Goal: Find specific page/section: Find specific page/section

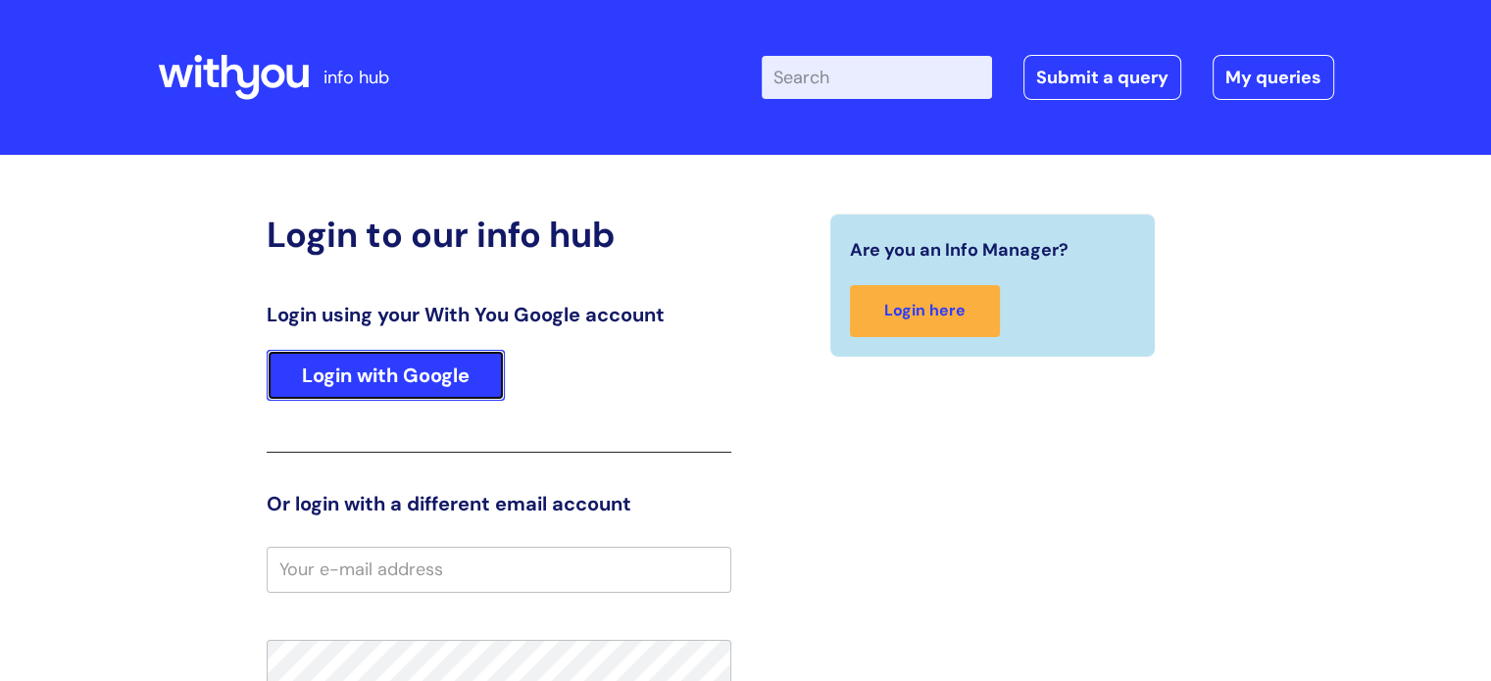
click at [427, 361] on link "Login with Google" at bounding box center [386, 375] width 238 height 51
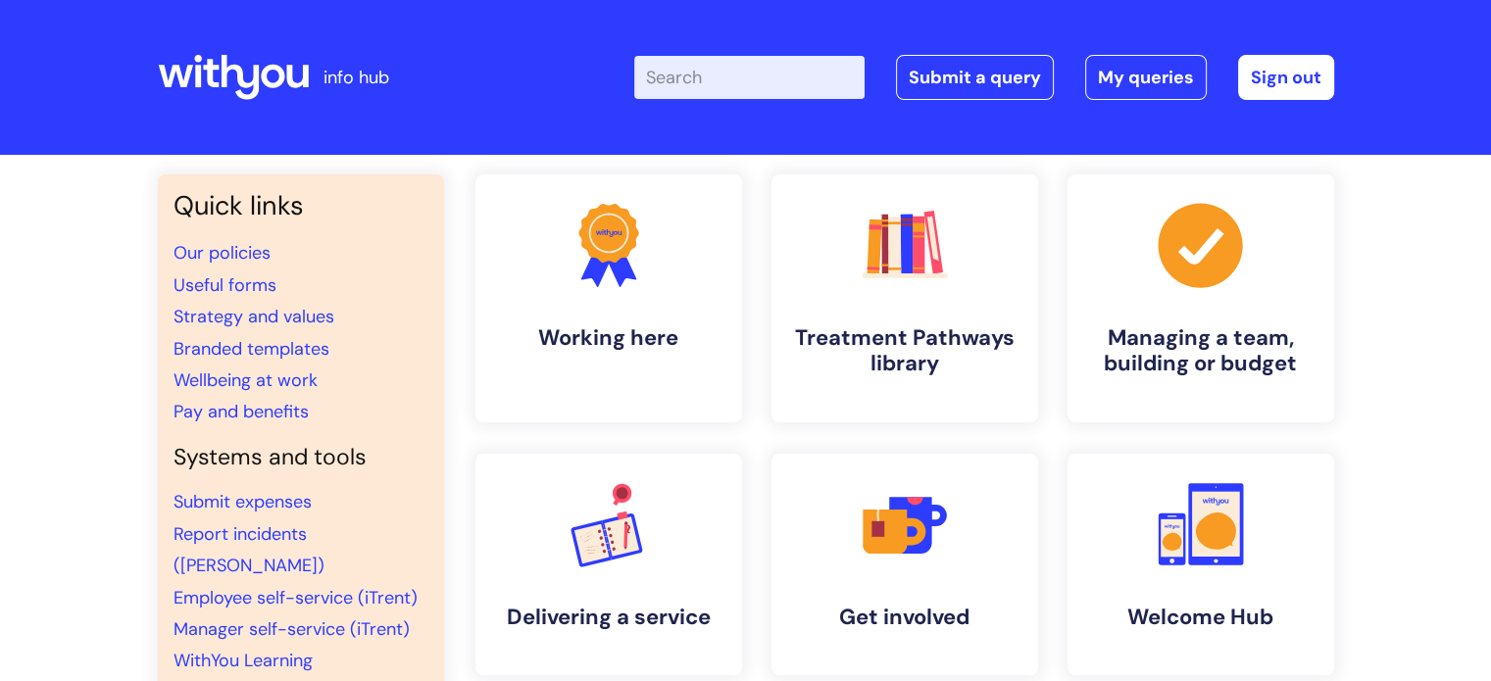
click at [820, 76] on input "Enter your search term here..." at bounding box center [749, 77] width 230 height 43
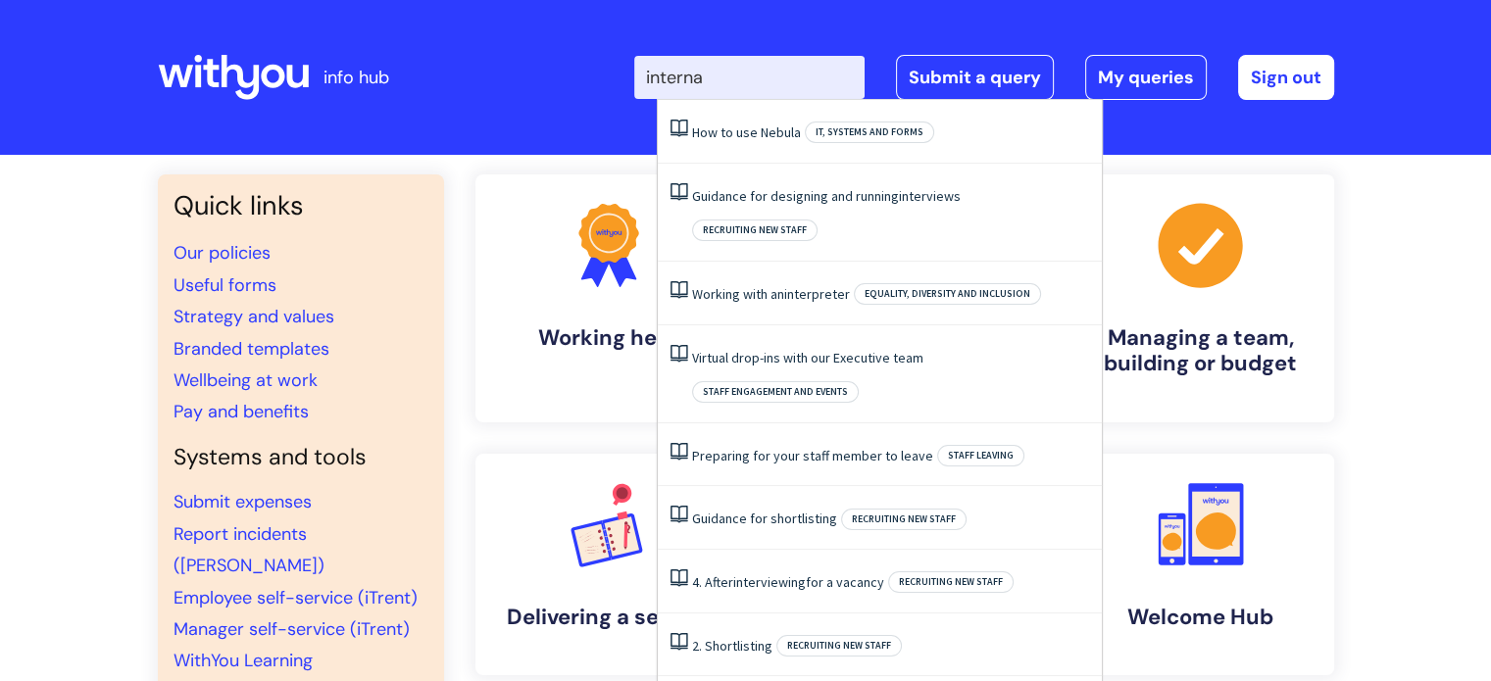
type input "internal"
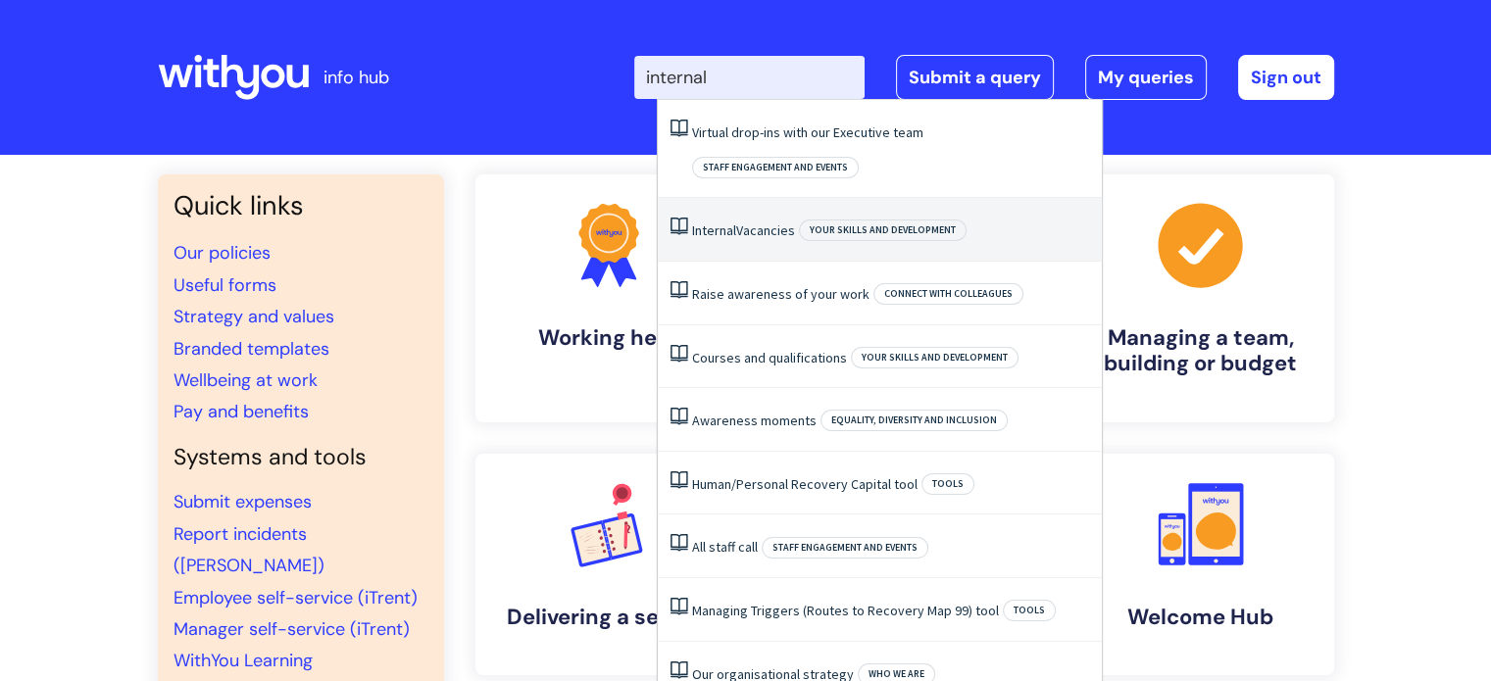
click at [792, 222] on link "Internal Vacancies" at bounding box center [743, 231] width 103 height 18
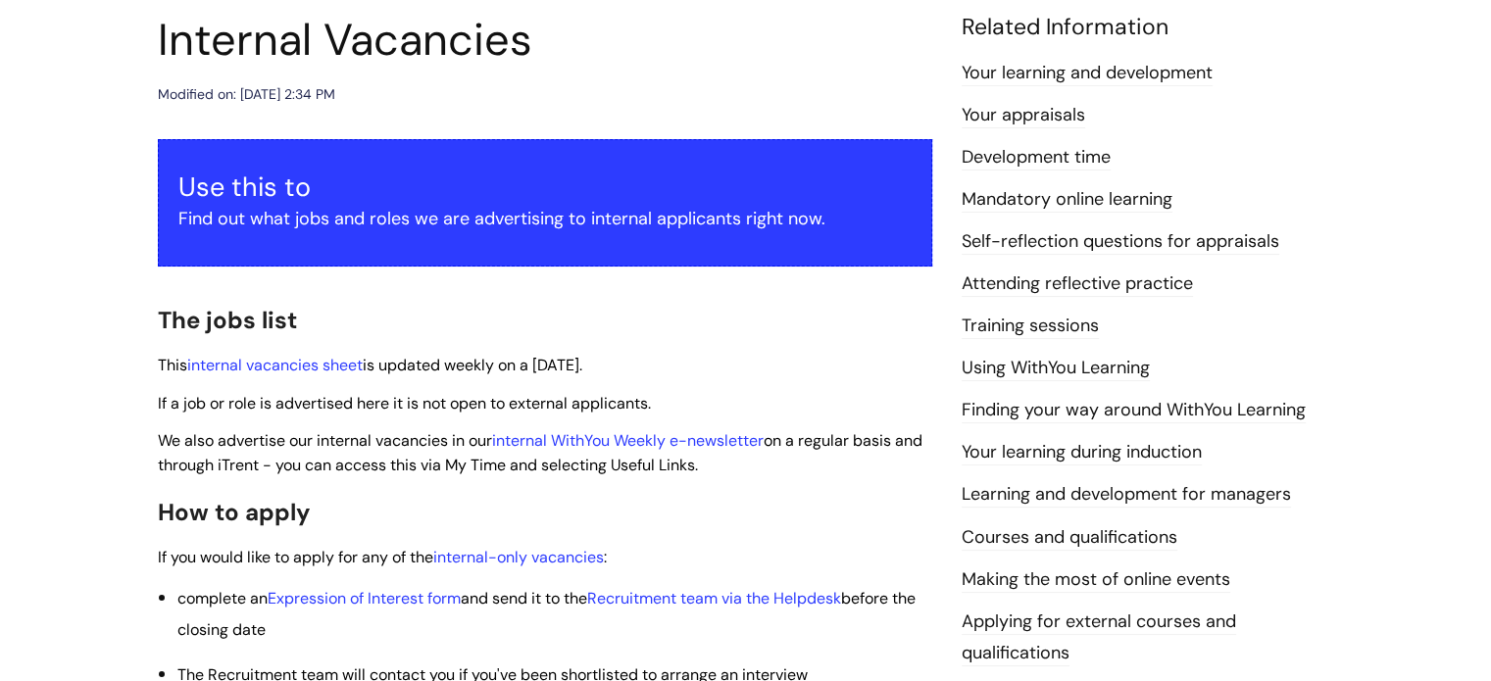
scroll to position [233, 0]
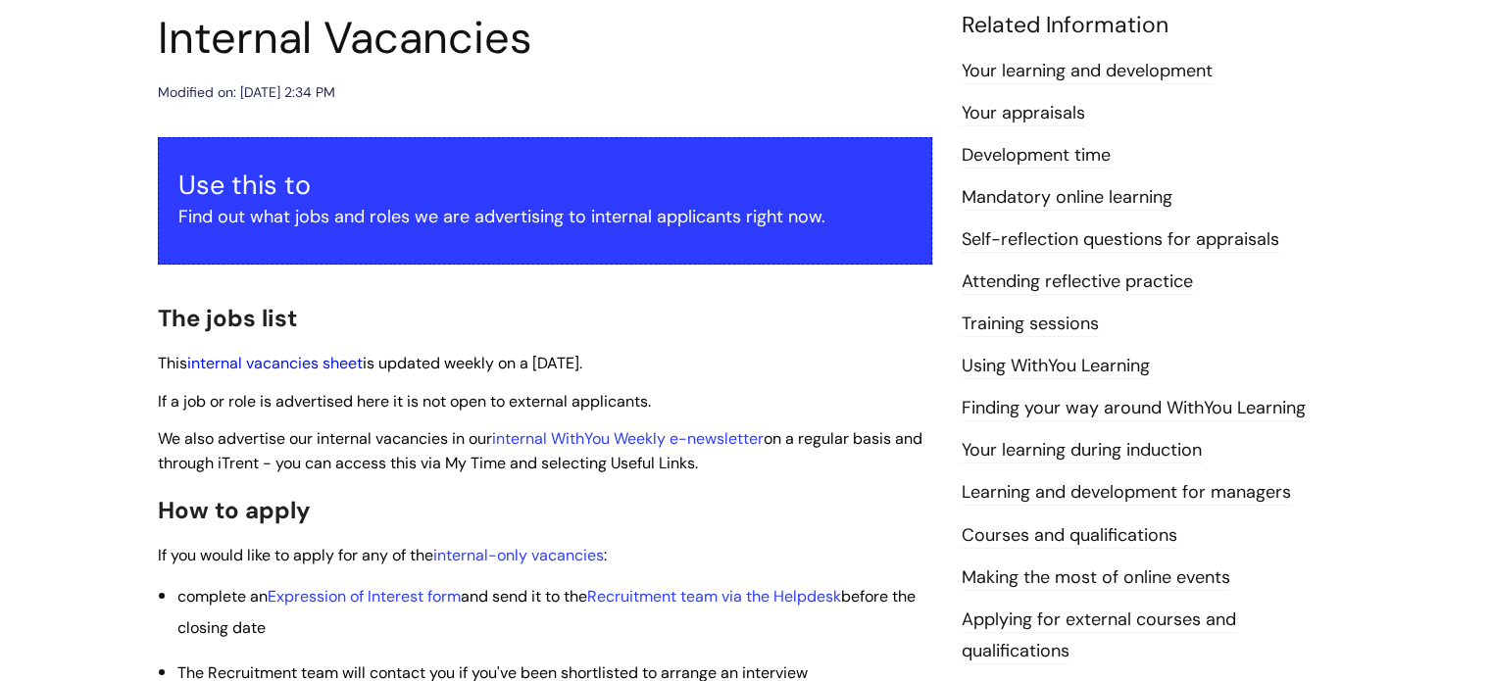
click at [328, 364] on link "internal vacancies sheet" at bounding box center [274, 363] width 175 height 21
